Goal: Task Accomplishment & Management: Manage account settings

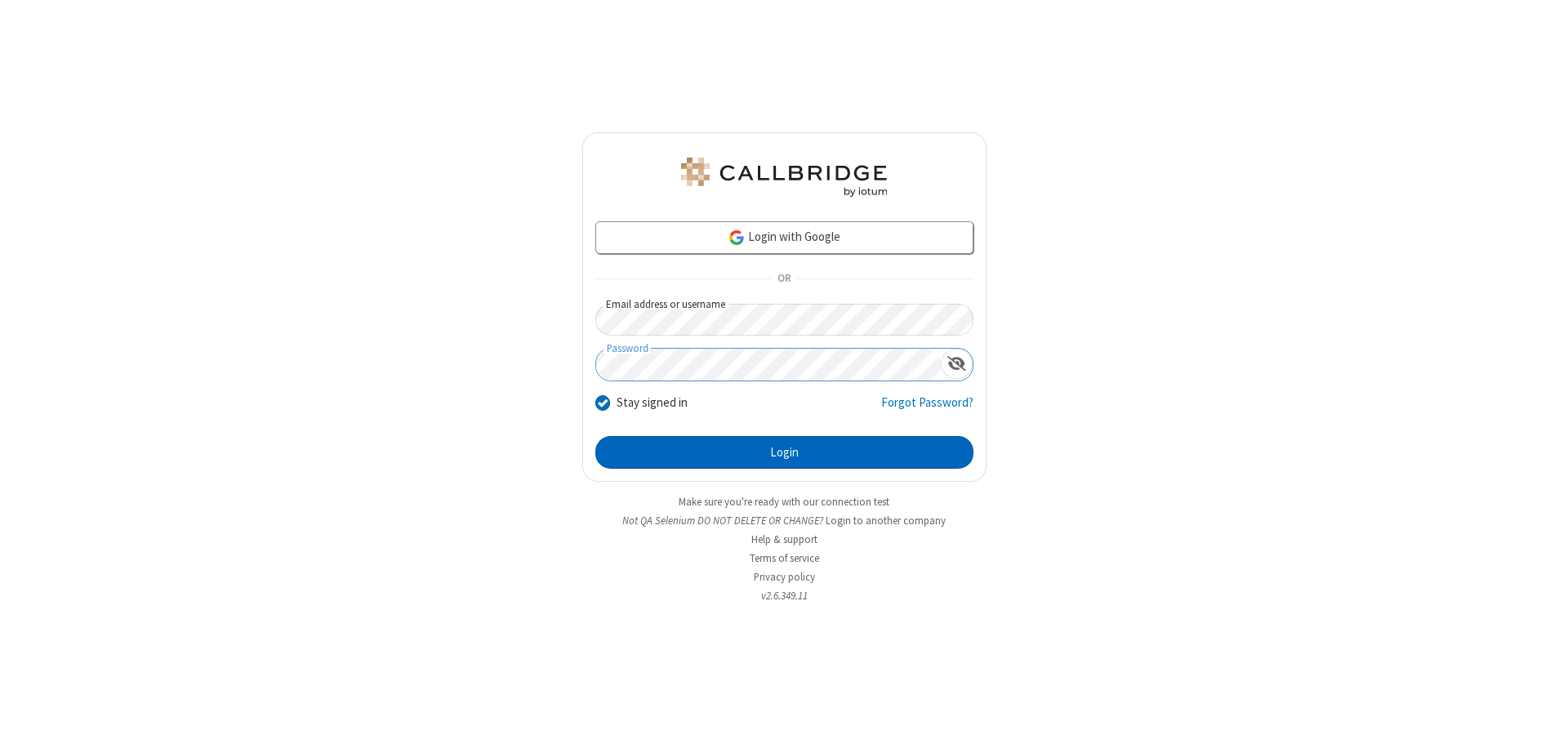
click at [784, 452] on button "Login" at bounding box center [784, 452] width 378 height 33
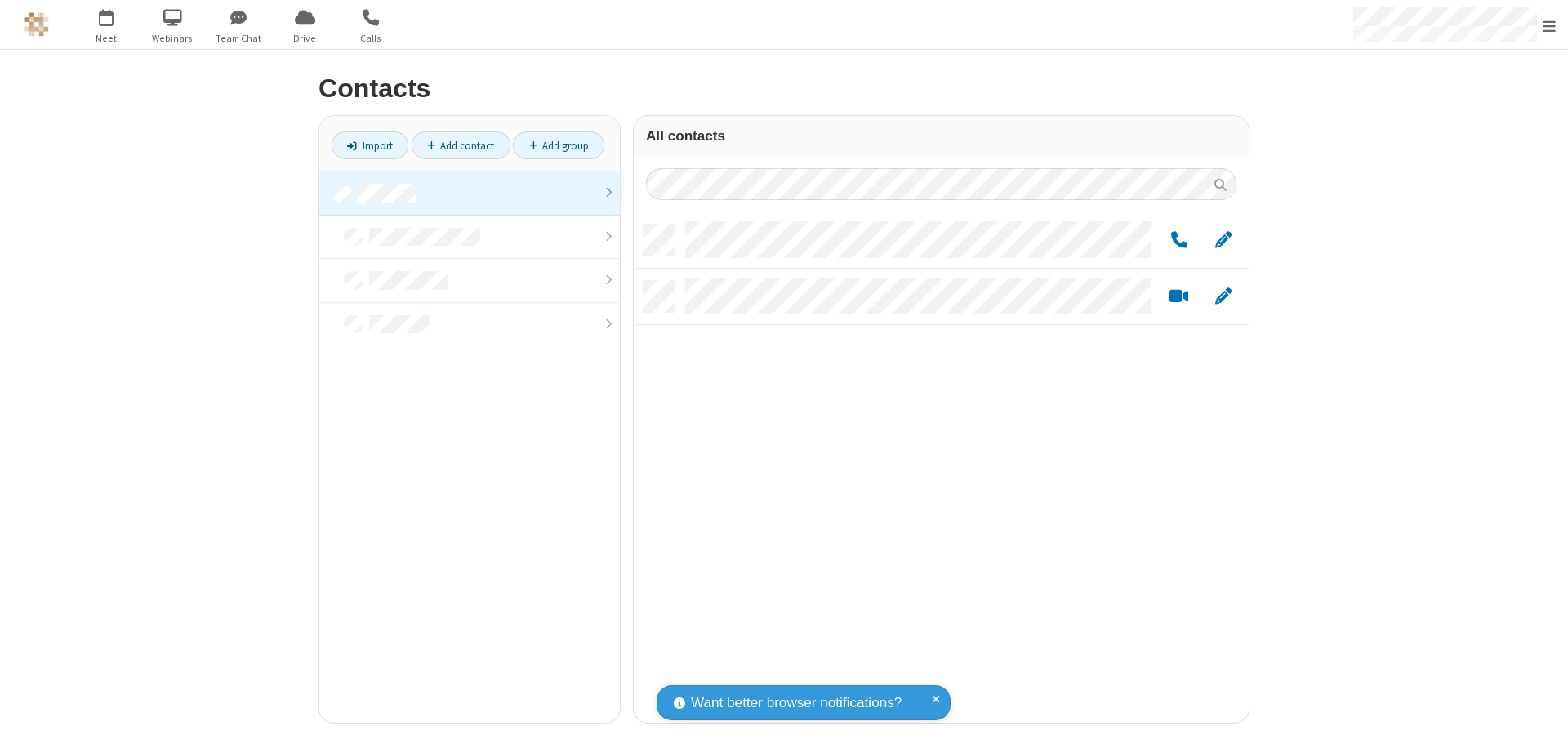
scroll to position [497, 603]
click at [470, 193] on link at bounding box center [470, 194] width 301 height 44
click at [1223, 239] on span "Edit" at bounding box center [1223, 240] width 16 height 20
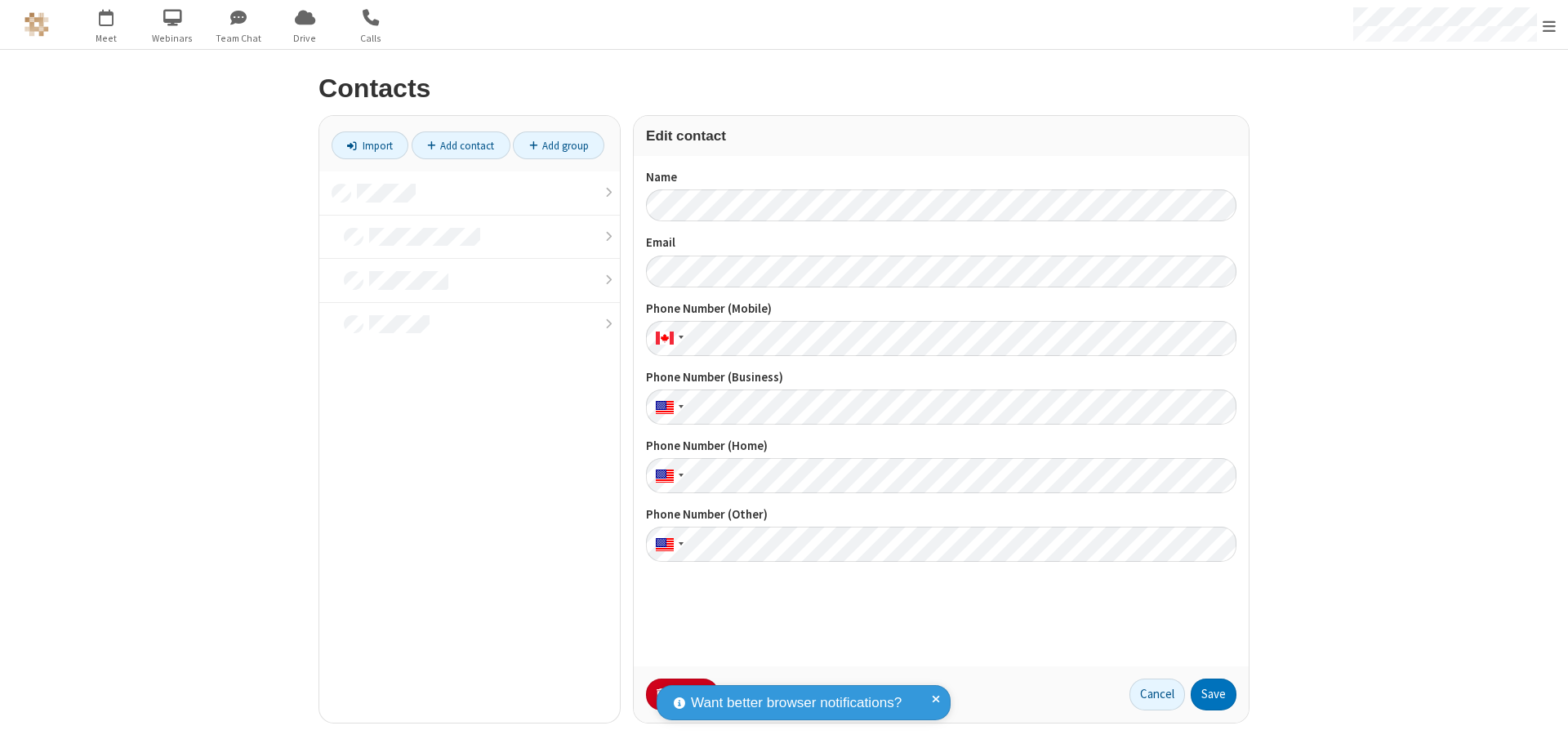
click at [0, 0] on button "No Thanks" at bounding box center [0, 0] width 0 height 0
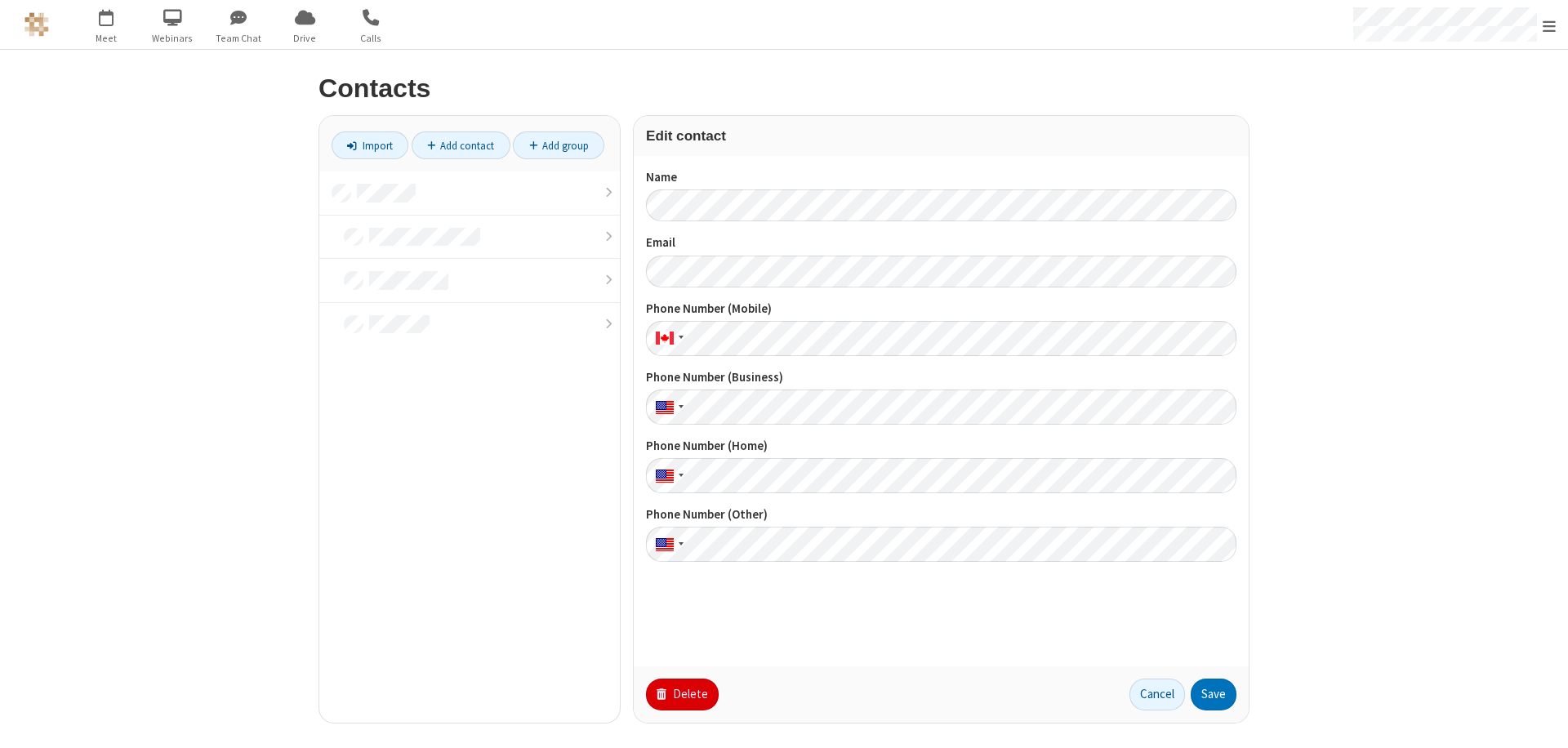
click at [680, 694] on button "Delete" at bounding box center [682, 695] width 72 height 33
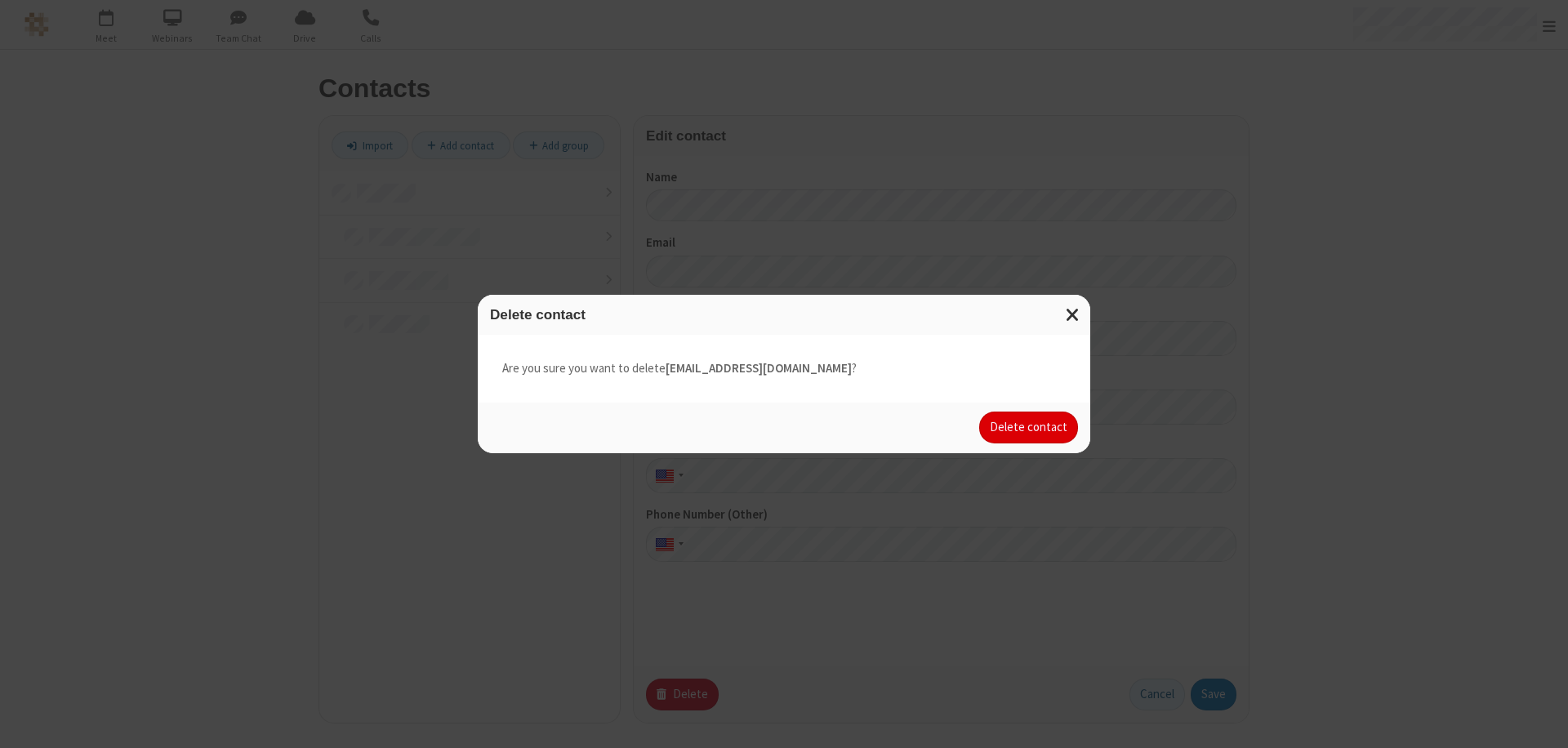
click at [1030, 427] on button "Delete contact" at bounding box center [1028, 428] width 98 height 33
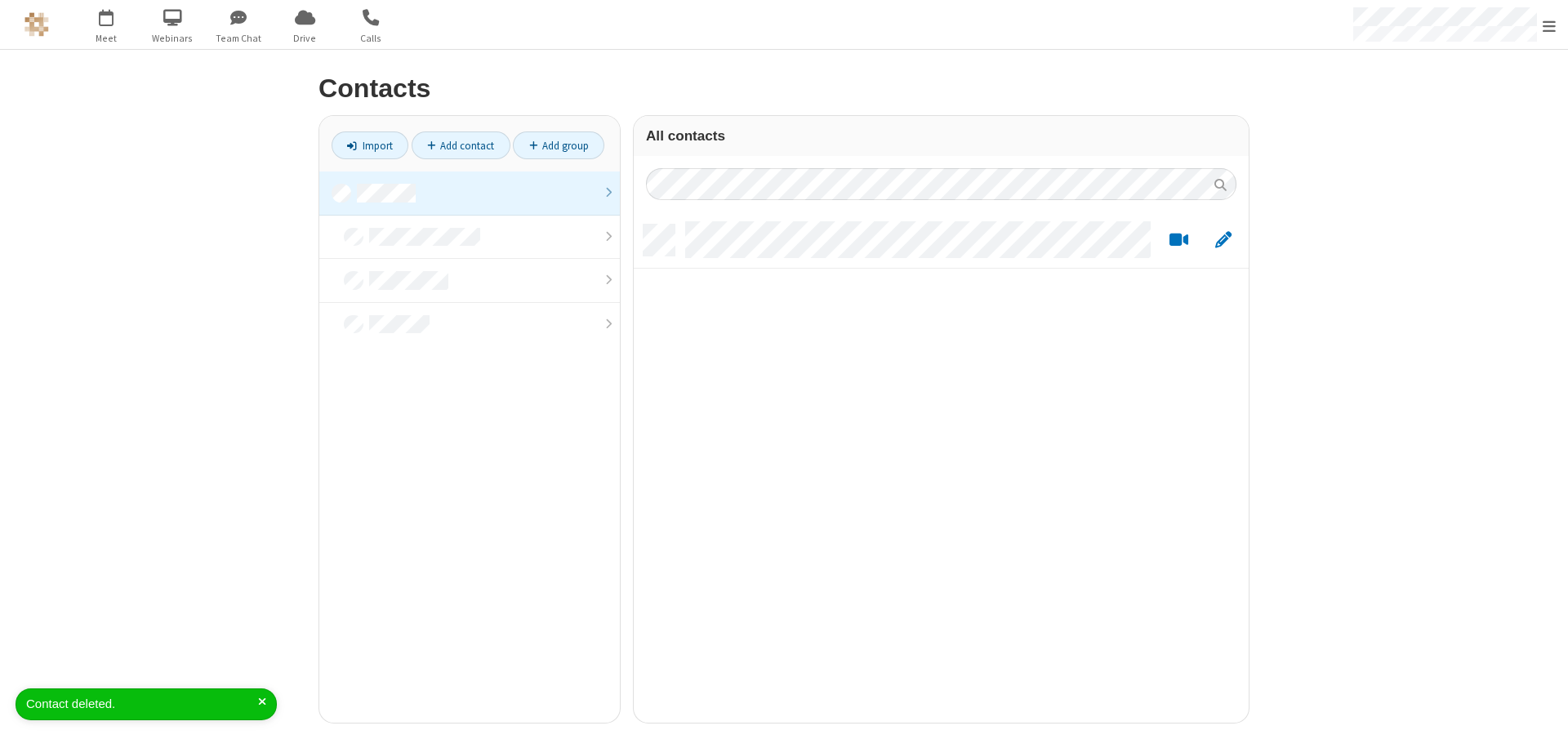
scroll to position [497, 603]
